Goal: Task Accomplishment & Management: Manage account settings

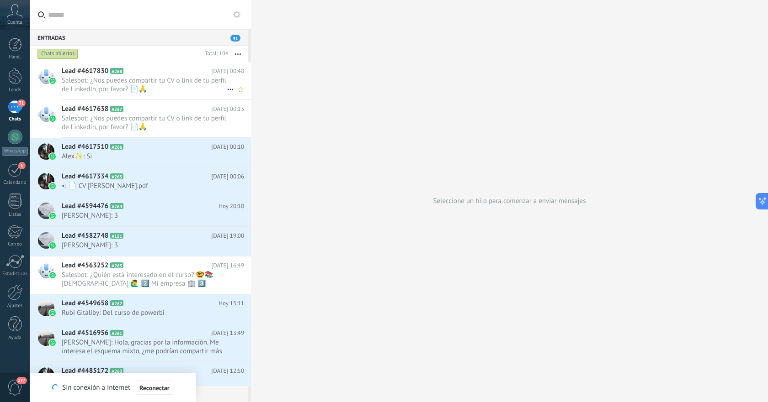
click at [190, 89] on span "Salesbot: ¿Nos puedes compartir tu CV o link de tu perfil de LinkedIn, por favo…" at bounding box center [144, 84] width 165 height 17
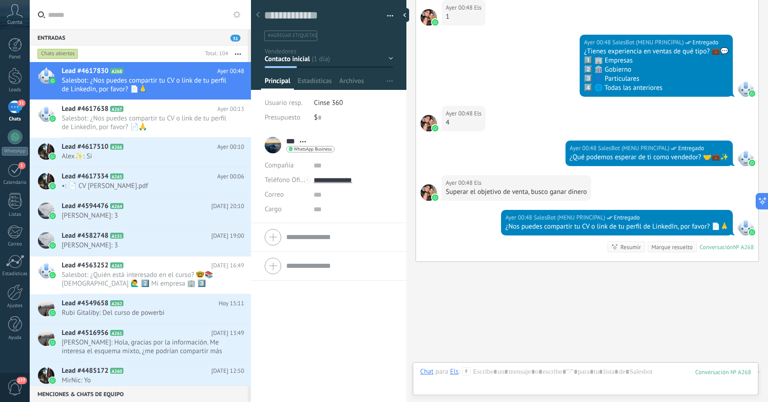
scroll to position [396, 0]
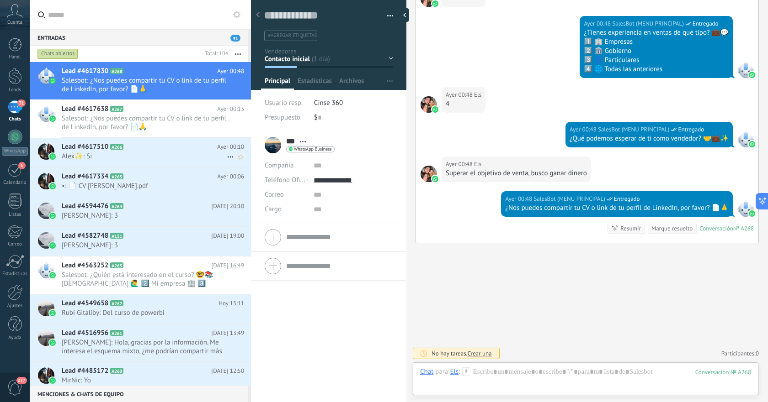
click at [153, 163] on div "Lead #4617510 A266 Ayer 00:10 Alex✨: Si" at bounding box center [156, 152] width 189 height 29
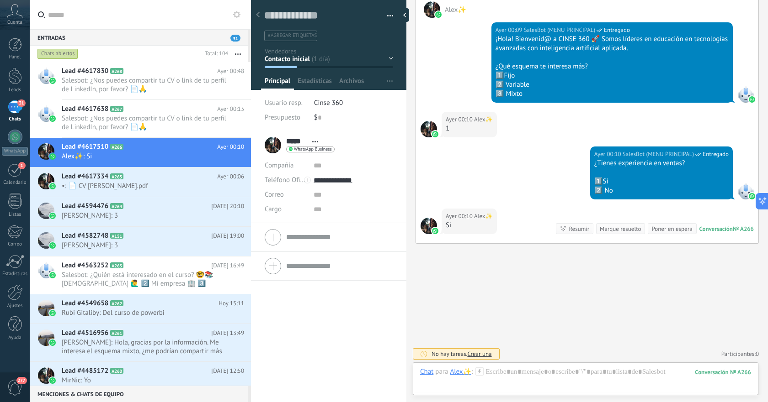
scroll to position [169, 0]
click at [169, 185] on span "•: 📄 CV [PERSON_NAME].pdf" at bounding box center [144, 186] width 165 height 9
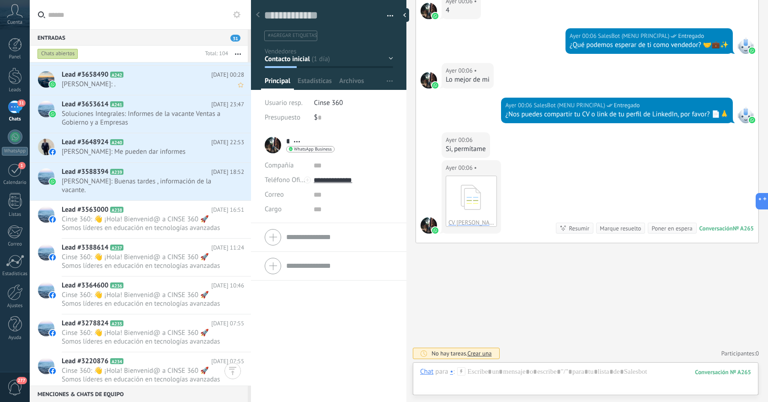
scroll to position [733, 0]
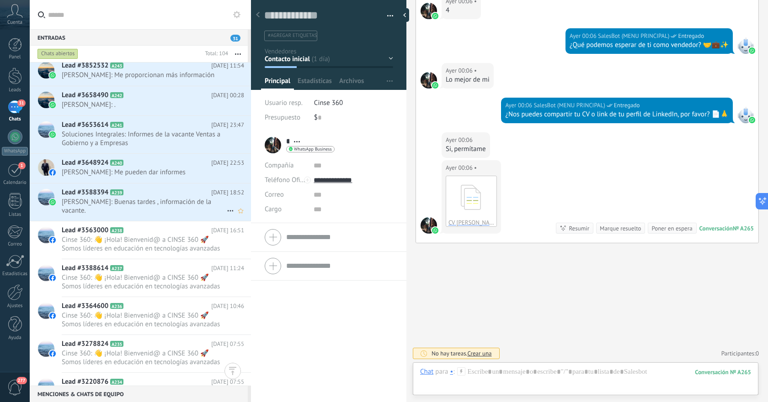
click at [157, 198] on span "[PERSON_NAME]: Buenas tardes , información de la vacante." at bounding box center [144, 206] width 165 height 17
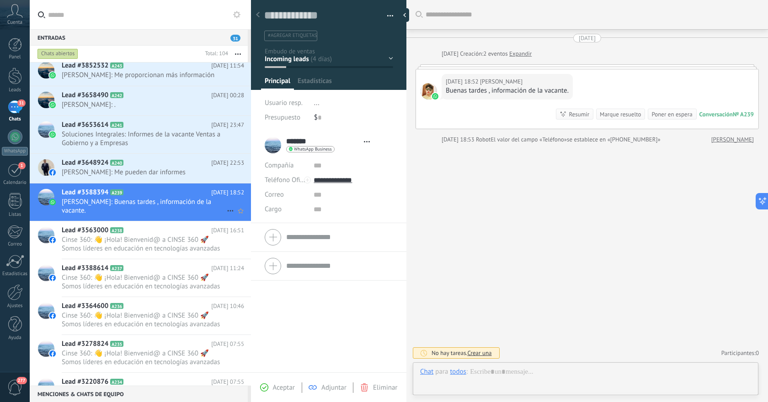
scroll to position [14, 0]
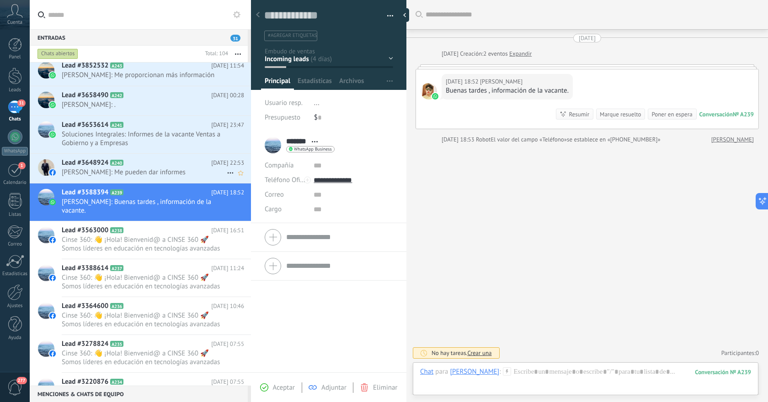
click at [173, 168] on span "[PERSON_NAME]: Me pueden dar informes" at bounding box center [144, 172] width 165 height 9
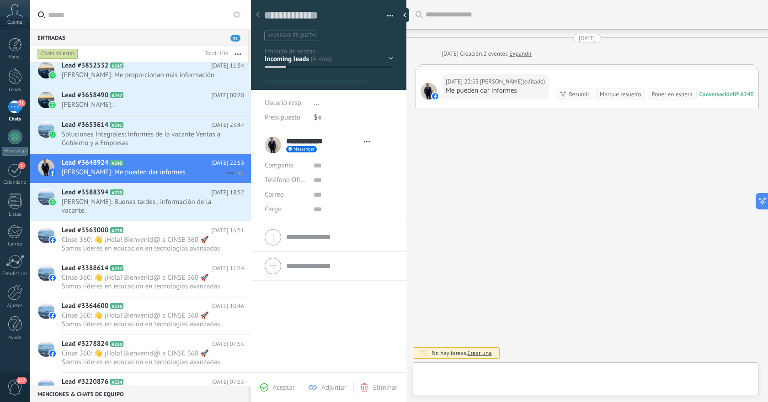
scroll to position [14, 0]
click at [175, 135] on span "Soluciones Integrales: Informes de la vacante Ventas a Gobierno y a Empresas" at bounding box center [144, 138] width 165 height 17
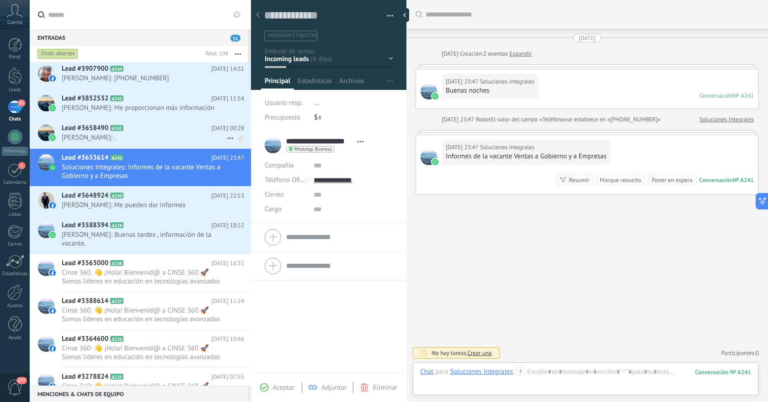
scroll to position [698, 0]
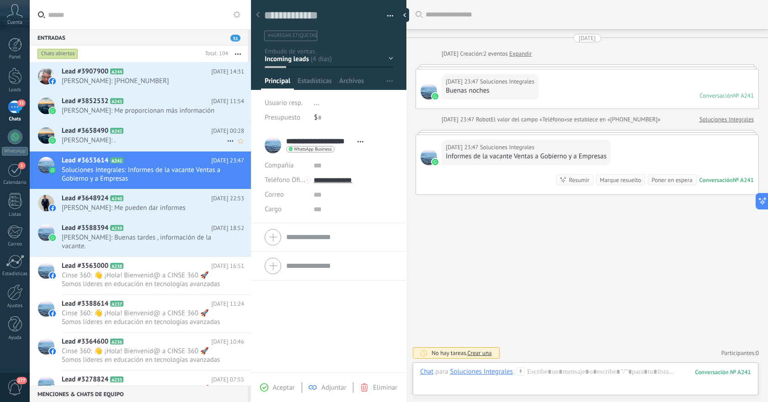
click at [175, 136] on span "[PERSON_NAME]: ." at bounding box center [144, 140] width 165 height 9
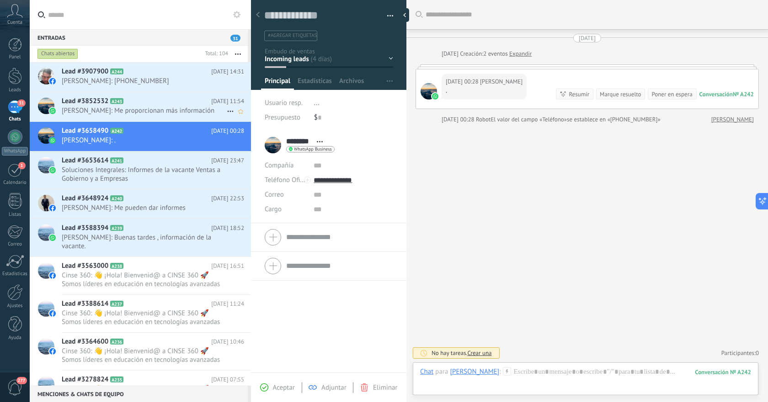
scroll to position [666, 0]
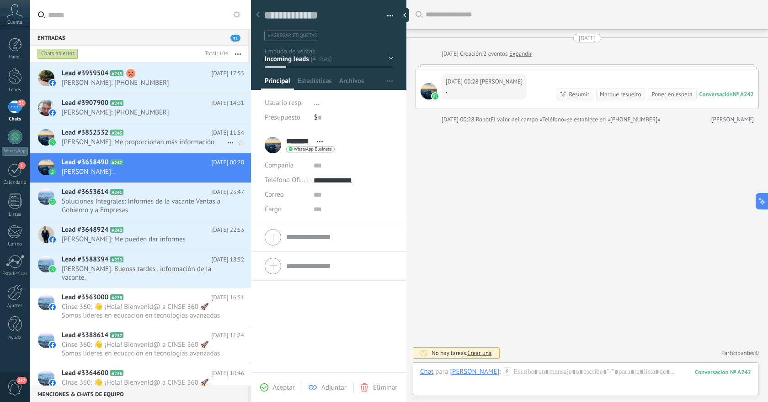
click at [175, 138] on span "[PERSON_NAME]: Me proporcionan más información" at bounding box center [144, 142] width 165 height 9
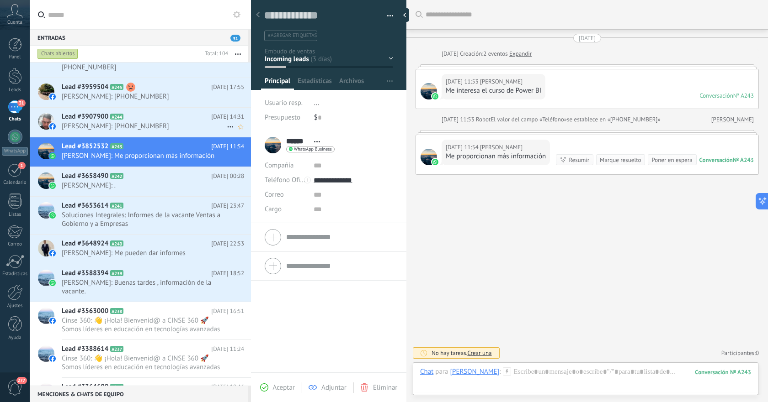
scroll to position [648, 0]
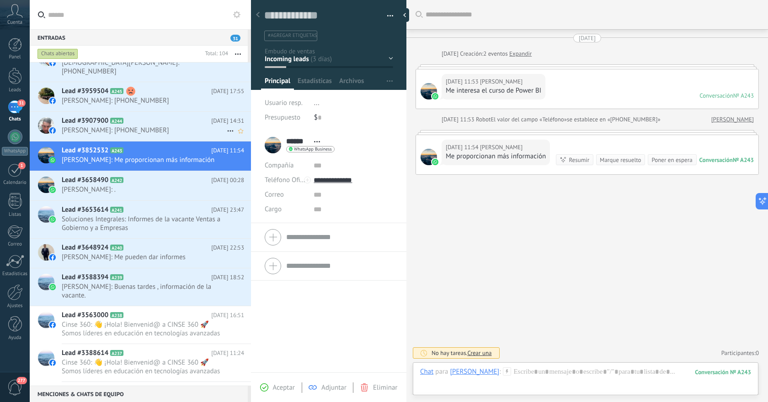
click at [175, 129] on div "Lead #3907900 A244 [DATE] 14:31 [PERSON_NAME]: [PHONE_NUMBER]" at bounding box center [156, 126] width 189 height 29
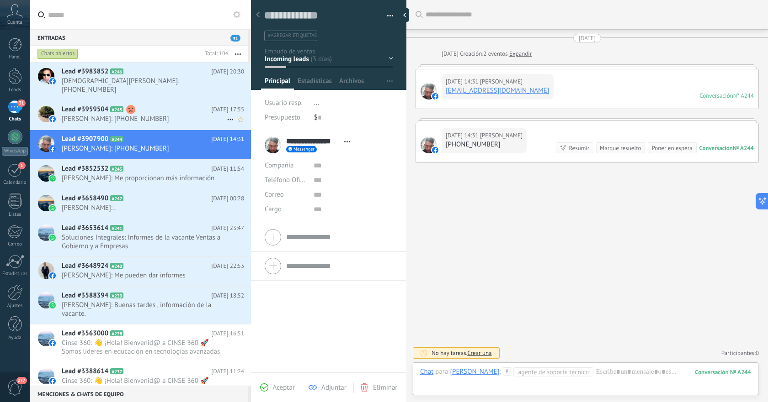
scroll to position [619, 0]
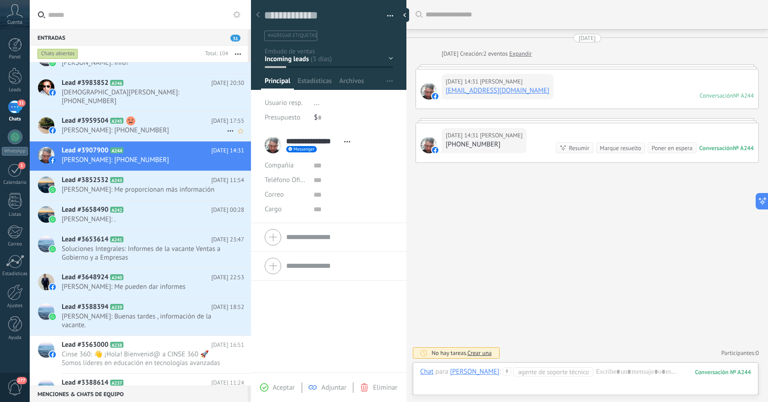
click at [175, 129] on div "Lead #3959504 A245 [DATE] 17:55 [PERSON_NAME]: [PHONE_NUMBER]" at bounding box center [156, 126] width 189 height 29
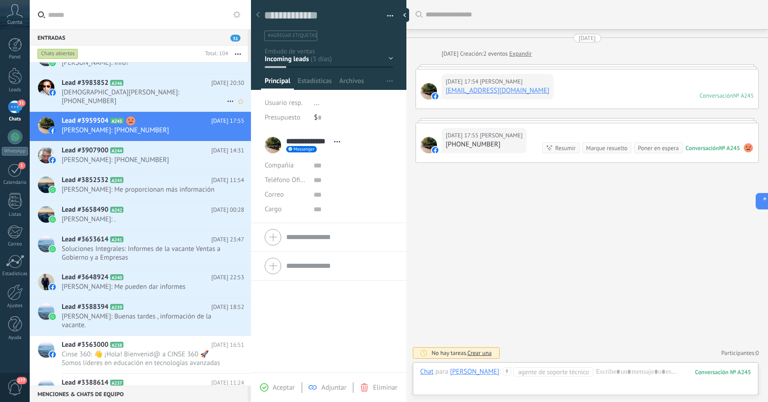
scroll to position [587, 0]
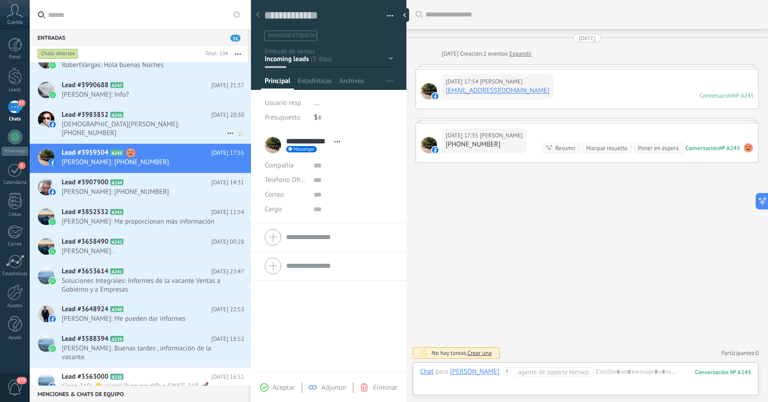
click at [175, 129] on div "Lead #3983852 A246 [DATE] 20:30 [PERSON_NAME]: [PHONE_NUMBER]" at bounding box center [156, 124] width 189 height 37
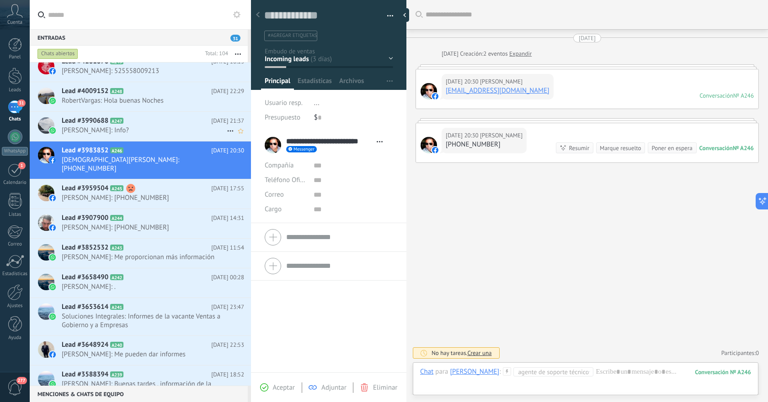
scroll to position [546, 0]
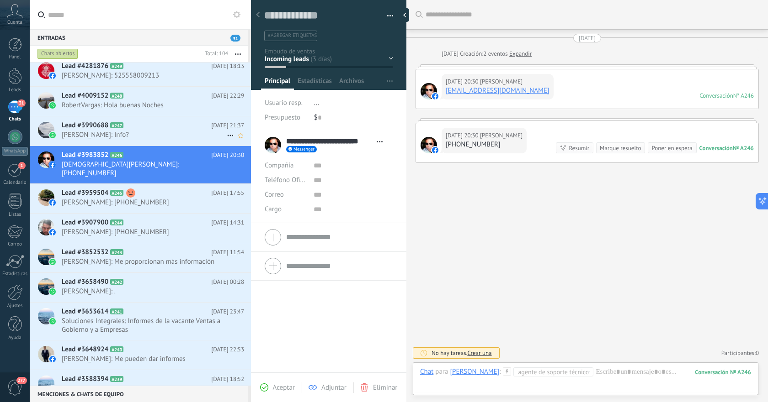
click at [175, 129] on h2 "Lead #3990688 A247" at bounding box center [136, 125] width 149 height 9
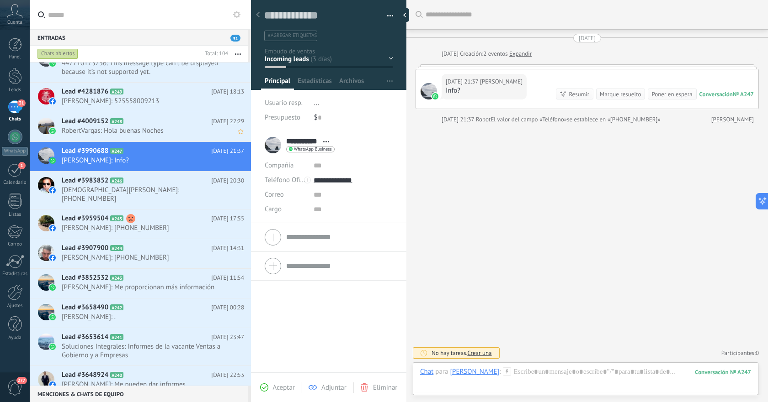
click at [175, 129] on span "RobertVargas: Hola buenas Noches" at bounding box center [144, 131] width 165 height 9
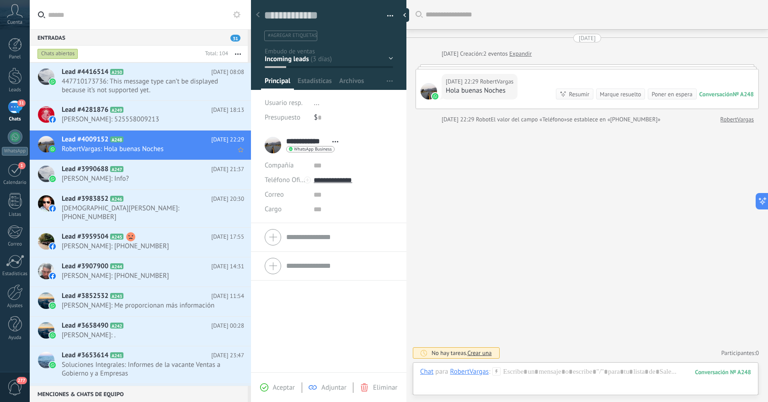
scroll to position [513, 0]
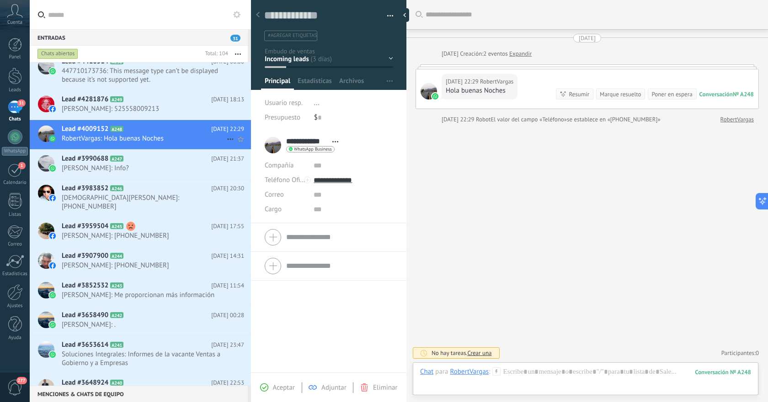
click at [175, 129] on h2 "Lead #4009152 A248" at bounding box center [136, 129] width 149 height 9
click at [184, 111] on span "[PERSON_NAME]: 525558009213" at bounding box center [144, 109] width 165 height 9
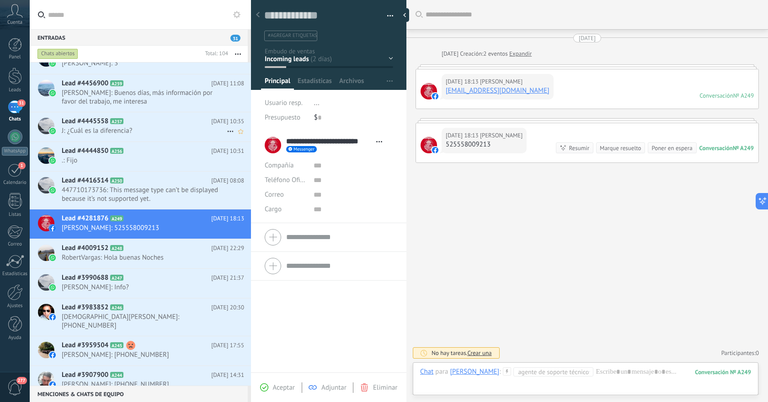
scroll to position [381, 0]
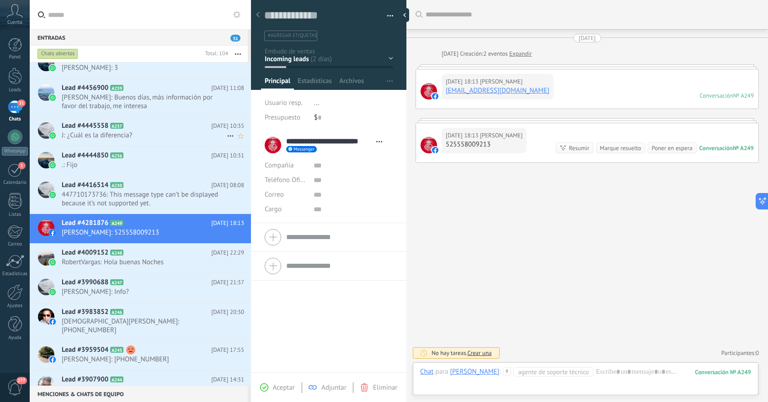
click at [169, 132] on span "J: ¿Cuál es la diferencia?" at bounding box center [144, 135] width 165 height 9
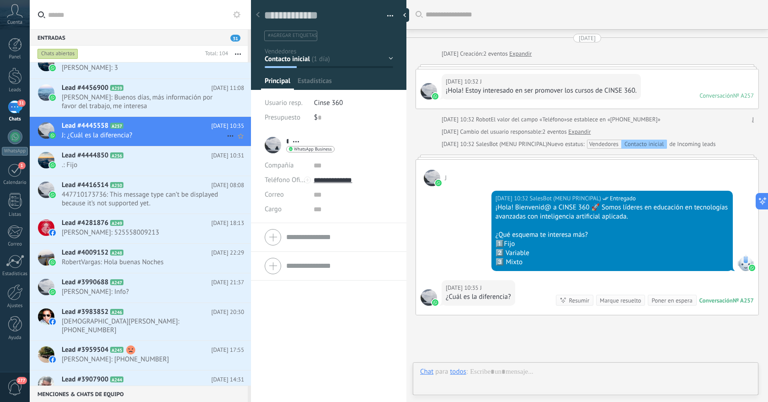
scroll to position [14, 0]
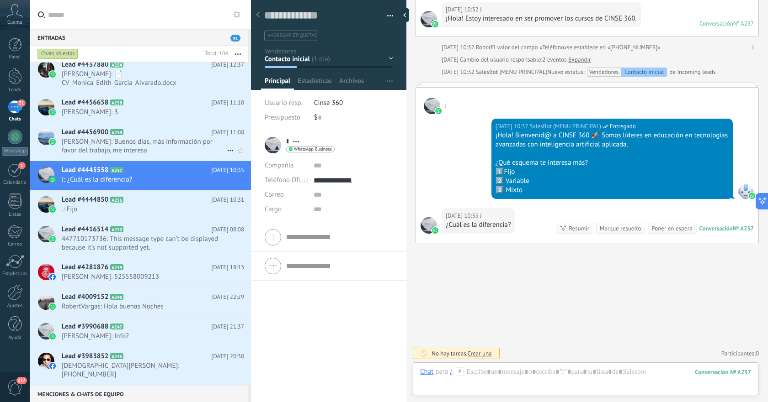
click at [162, 143] on span "[PERSON_NAME]: Buenos días, más información por favor del trabajo, me interesa" at bounding box center [144, 146] width 165 height 17
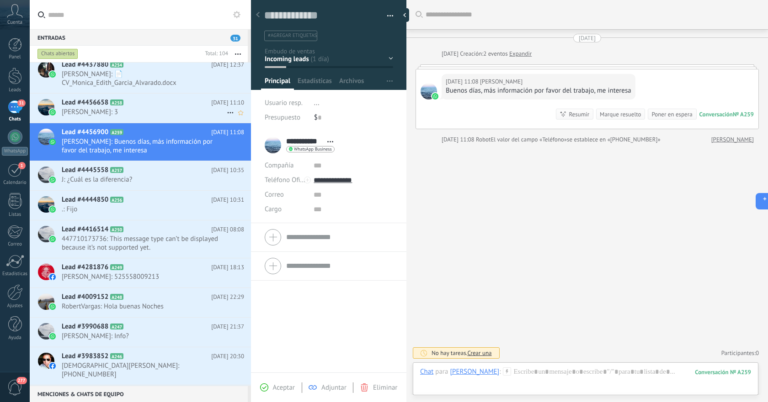
click at [175, 106] on h2 "Lead #4456658 A258" at bounding box center [136, 102] width 149 height 9
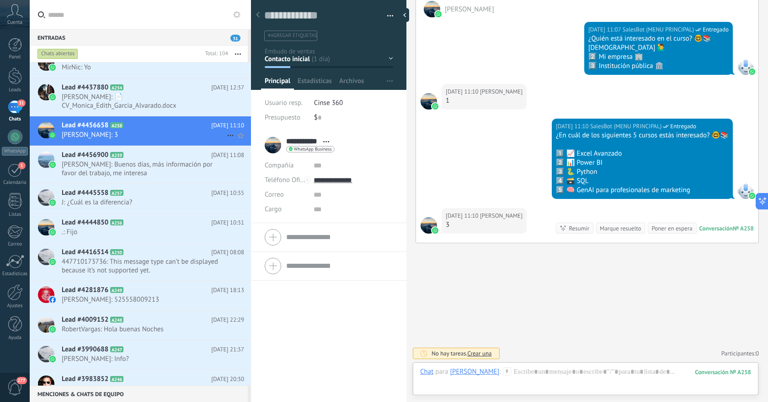
click at [168, 117] on div "Lead #4456658 A258 [DATE] 11:10 [PERSON_NAME]: 3" at bounding box center [156, 130] width 189 height 29
click at [176, 107] on span "[PERSON_NAME]: 📄 CV_Monica_Edith_Garcia_Alvarado.docx" at bounding box center [144, 101] width 165 height 17
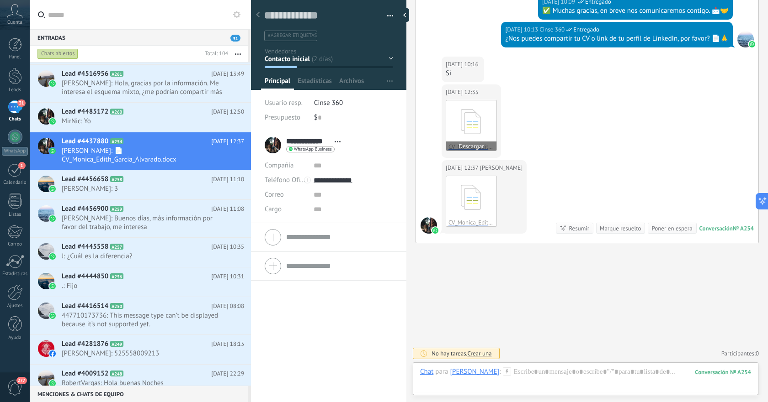
click at [481, 118] on icon at bounding box center [471, 122] width 36 height 38
click at [152, 118] on span "MirNic: Yo" at bounding box center [144, 121] width 165 height 9
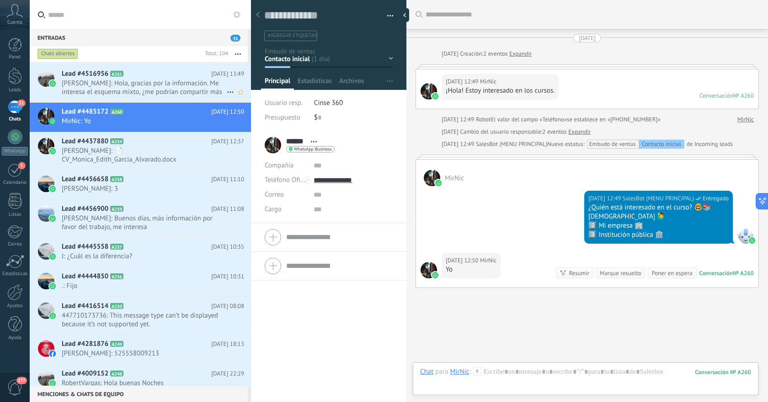
scroll to position [45, 0]
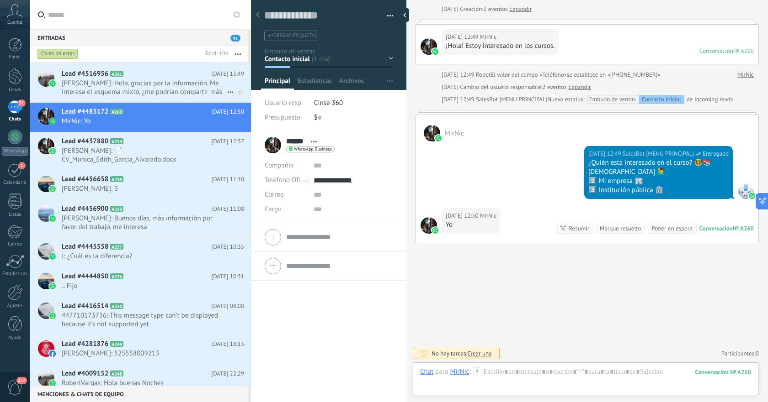
click at [173, 97] on div "Lead #4516956 A261 [DATE] 13:49 [PERSON_NAME]: [PERSON_NAME], gracias por la in…" at bounding box center [156, 83] width 189 height 37
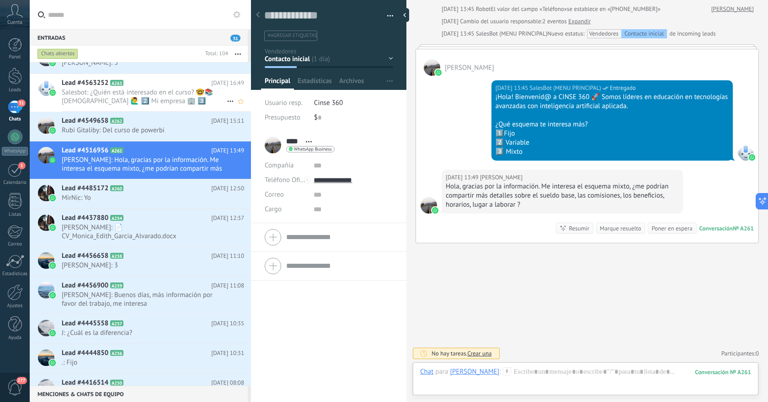
scroll to position [180, 0]
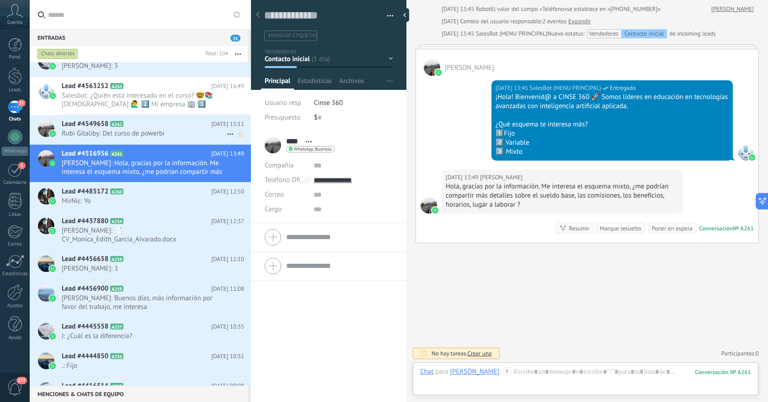
click at [151, 129] on span "Rubi Gitaliby: Del curso de powerbi" at bounding box center [144, 133] width 165 height 9
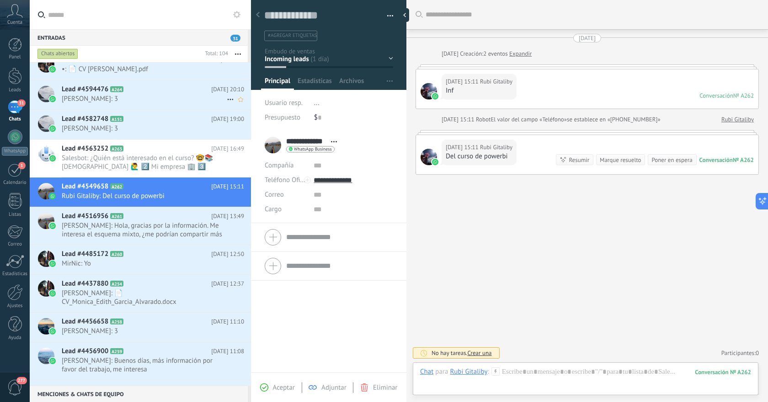
scroll to position [116, 0]
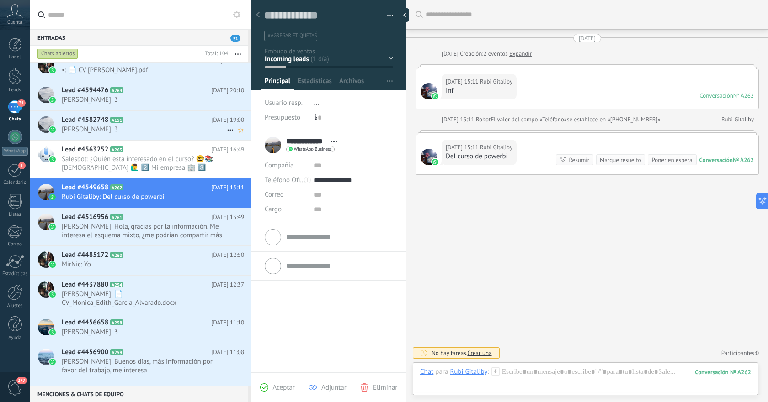
click at [158, 128] on span "[PERSON_NAME]: 3" at bounding box center [144, 129] width 165 height 9
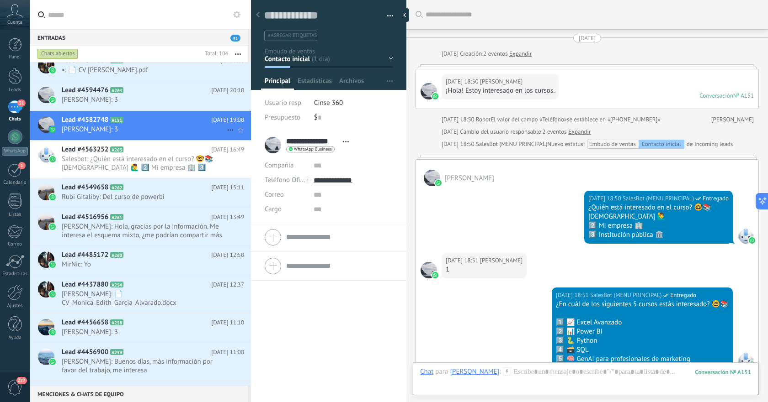
scroll to position [169, 0]
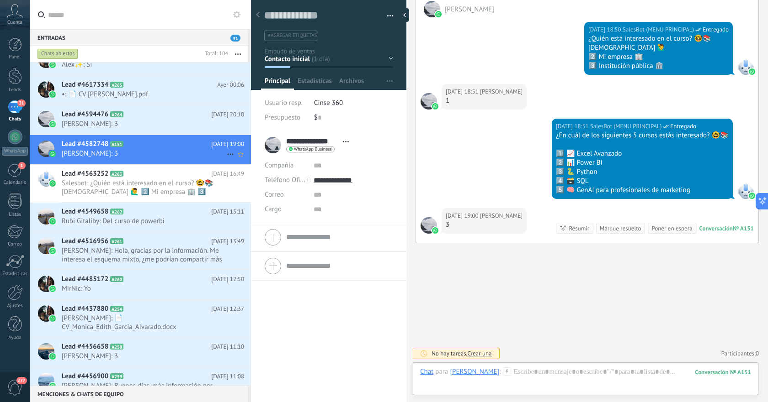
click at [158, 128] on span "[PERSON_NAME]: 3" at bounding box center [144, 124] width 165 height 9
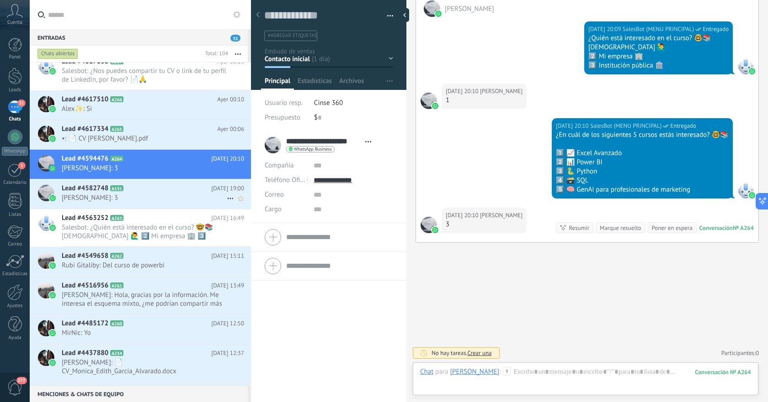
scroll to position [45, 0]
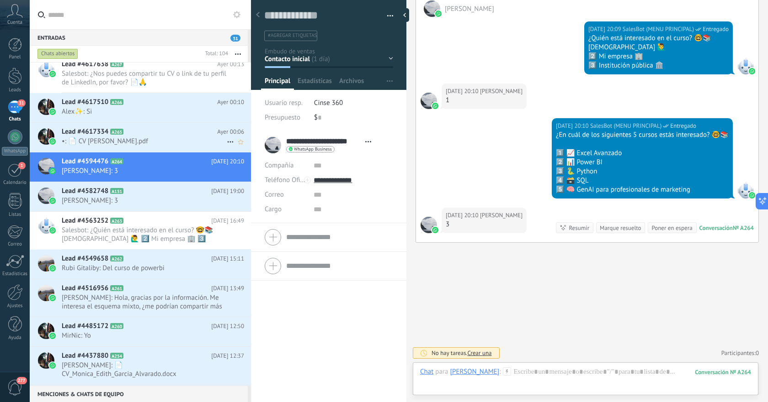
click at [155, 136] on h2 "Lead #4617334 A265" at bounding box center [139, 131] width 155 height 9
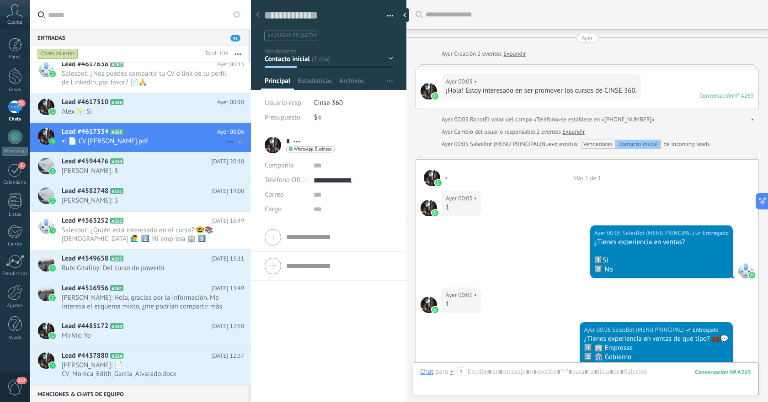
scroll to position [400, 0]
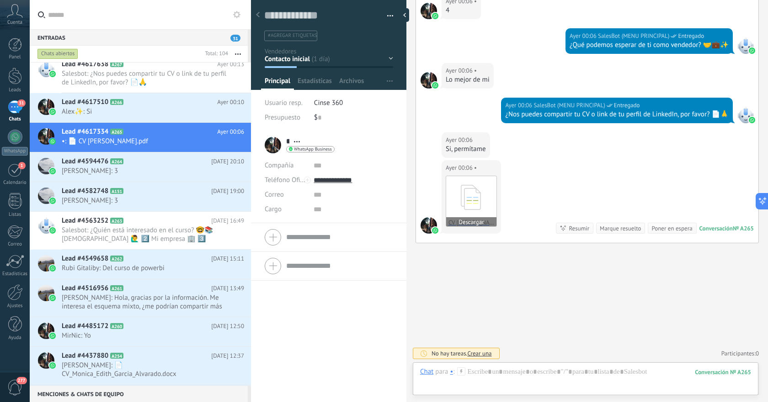
click at [477, 197] on use at bounding box center [471, 197] width 20 height 25
click at [141, 109] on span "Alex✨: Si" at bounding box center [144, 111] width 165 height 9
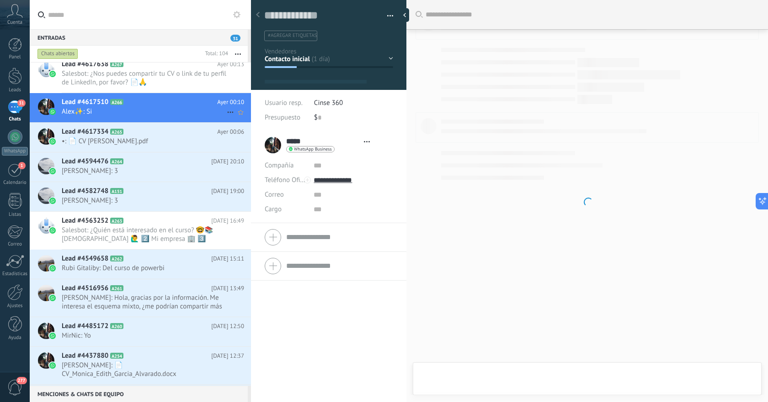
type textarea "**********"
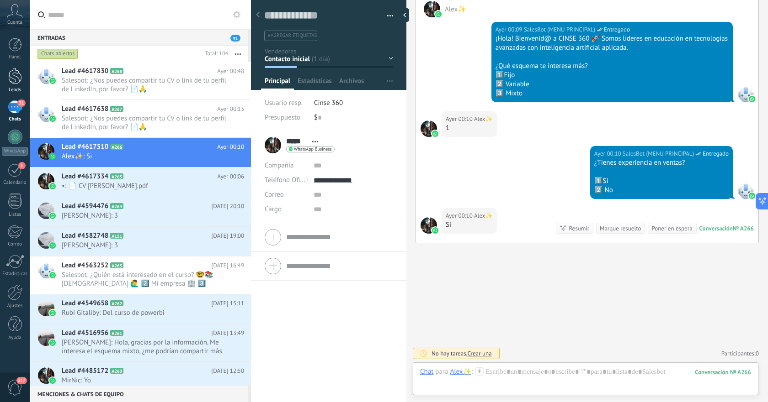
click at [18, 80] on div at bounding box center [15, 76] width 14 height 17
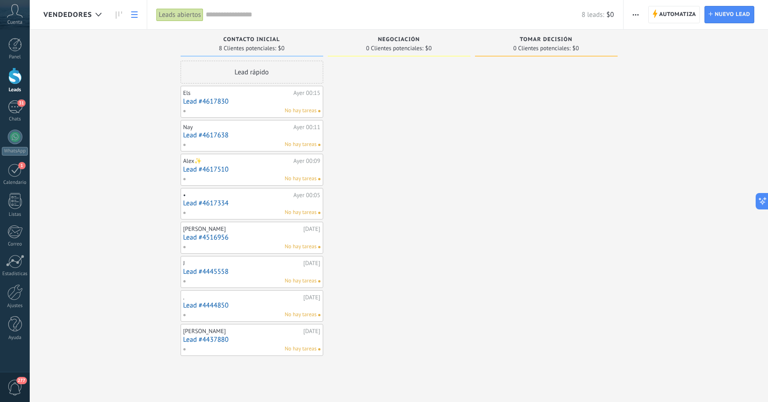
click at [129, 17] on link at bounding box center [135, 15] width 16 height 18
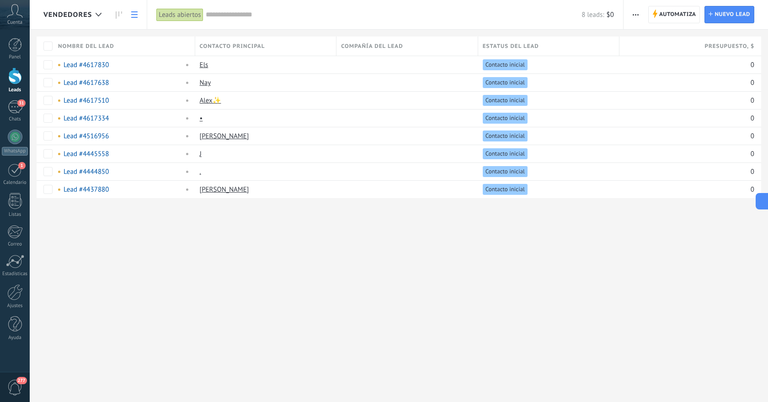
click at [129, 17] on link at bounding box center [135, 15] width 16 height 18
click at [97, 15] on use at bounding box center [98, 15] width 6 height 4
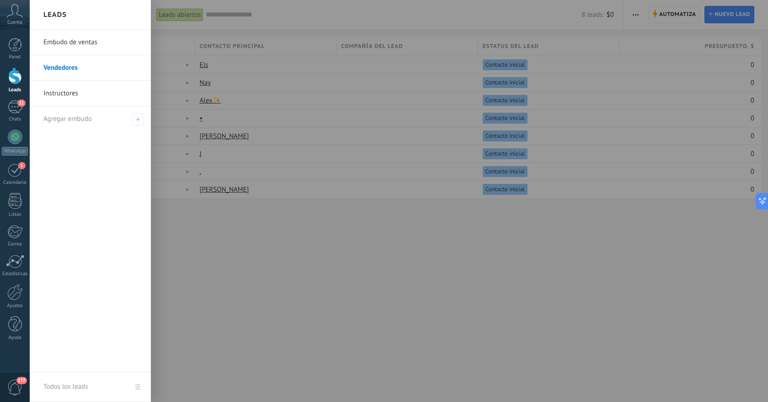
click at [80, 91] on link "Instructores" at bounding box center [92, 94] width 98 height 26
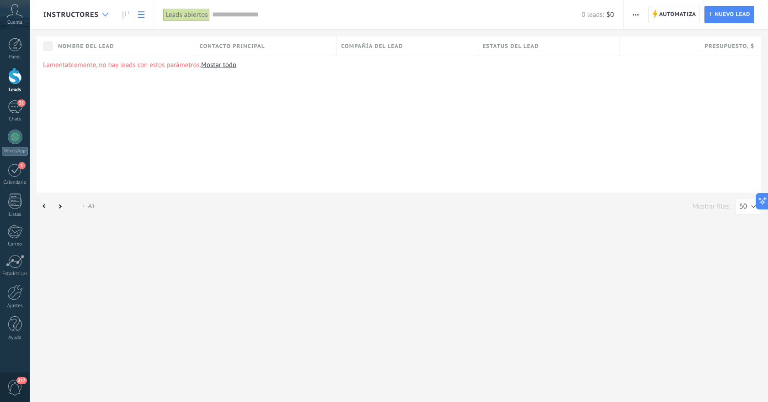
click at [108, 15] on div at bounding box center [105, 15] width 15 height 18
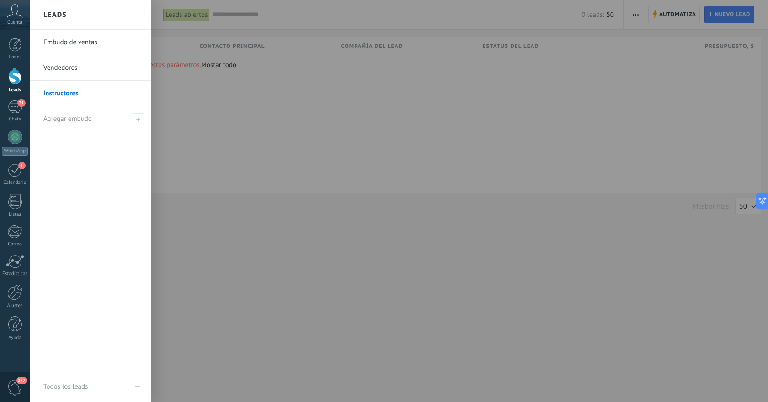
click at [95, 40] on link "Embudo de ventas" at bounding box center [92, 43] width 98 height 26
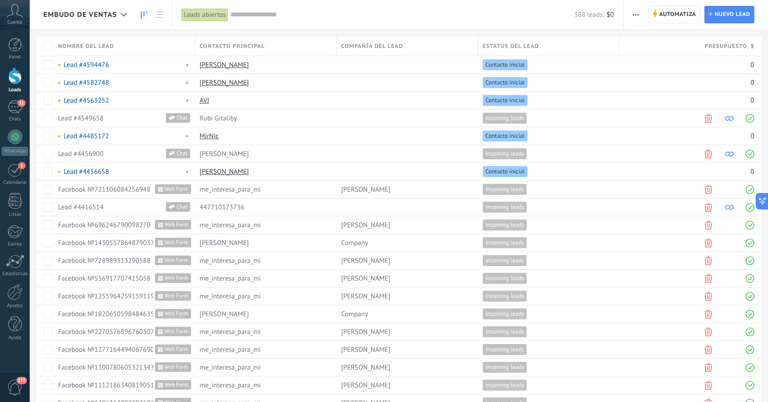
click at [143, 18] on icon at bounding box center [144, 14] width 6 height 7
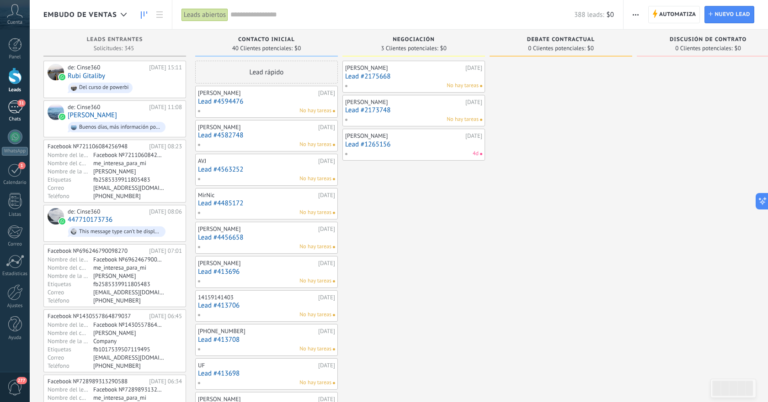
click at [21, 115] on link "31 Chats" at bounding box center [15, 112] width 30 height 22
